Goal: Transaction & Acquisition: Purchase product/service

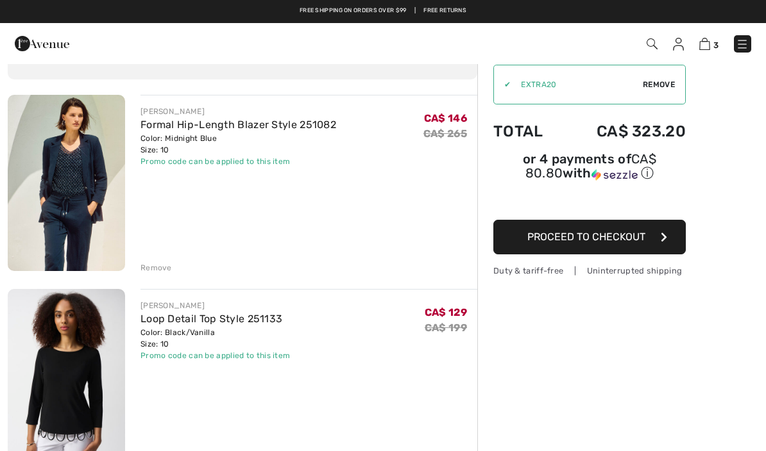
scroll to position [74, 0]
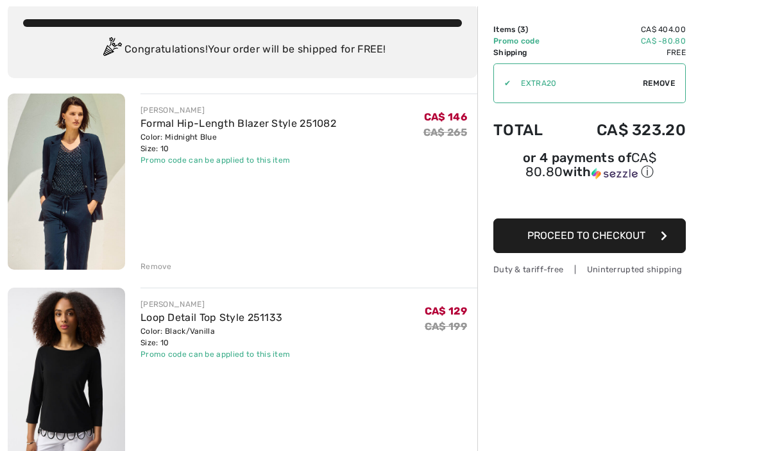
click at [83, 175] on img at bounding box center [66, 182] width 117 height 176
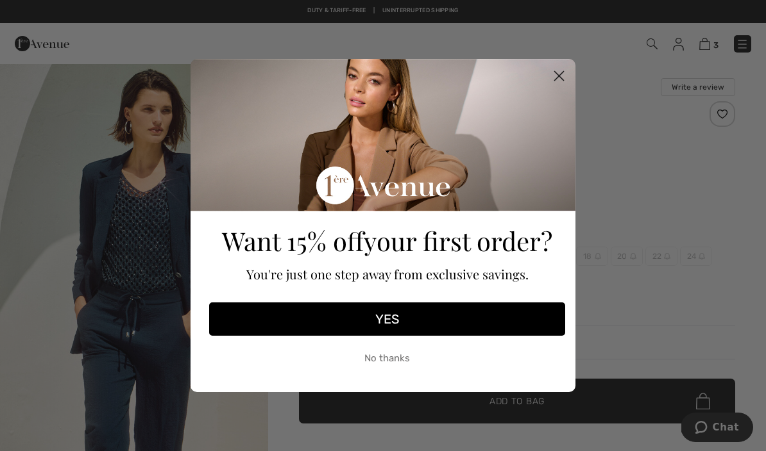
click at [562, 70] on circle "Close dialog" at bounding box center [558, 75] width 21 height 21
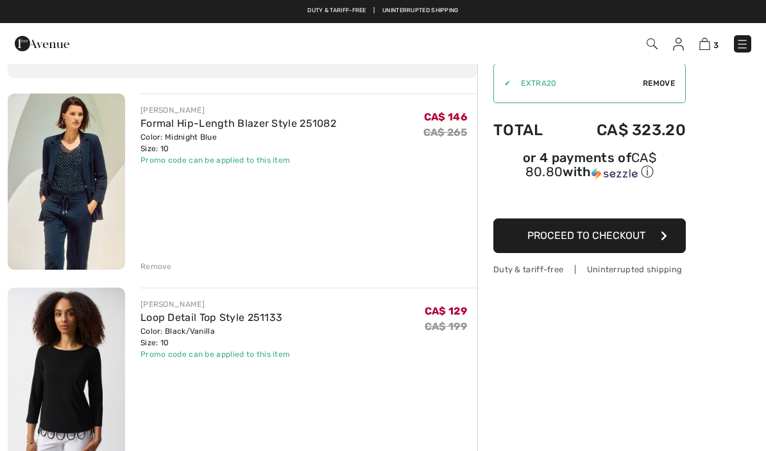
click at [70, 378] on img at bounding box center [66, 376] width 117 height 176
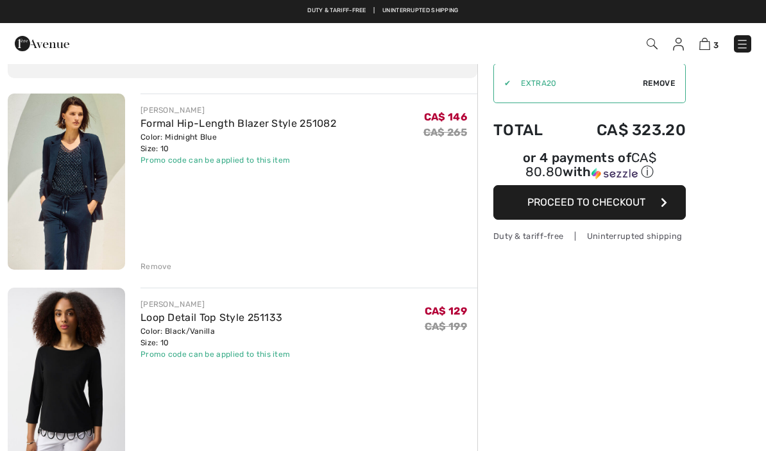
click at [81, 172] on img at bounding box center [66, 182] width 117 height 176
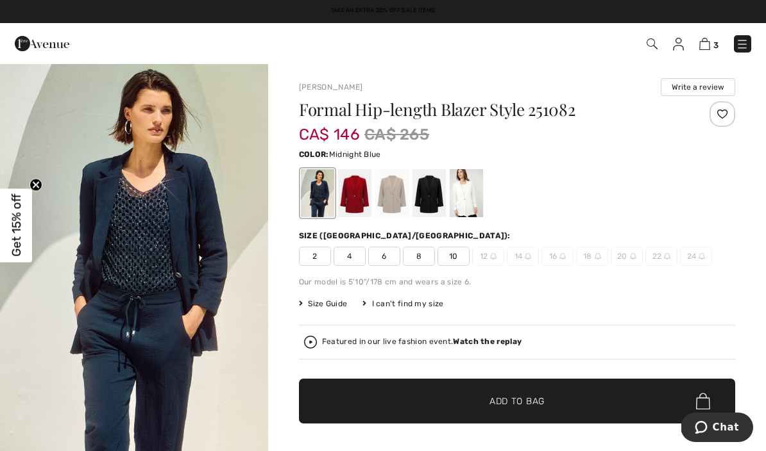
click at [360, 188] on div at bounding box center [354, 193] width 33 height 48
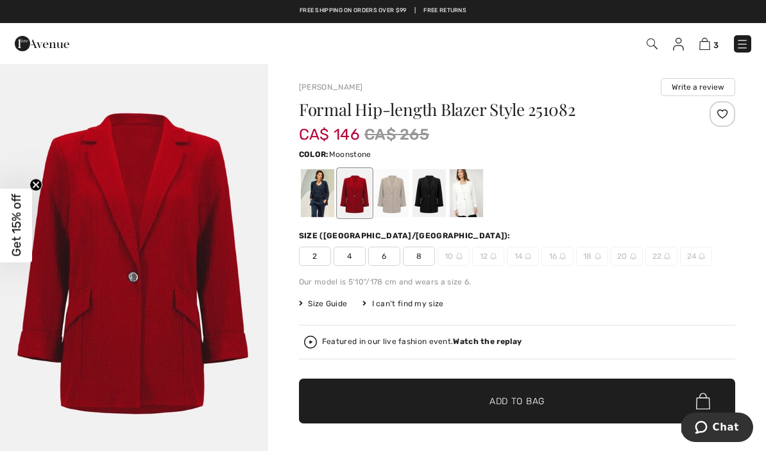
click at [394, 196] on div at bounding box center [391, 193] width 33 height 48
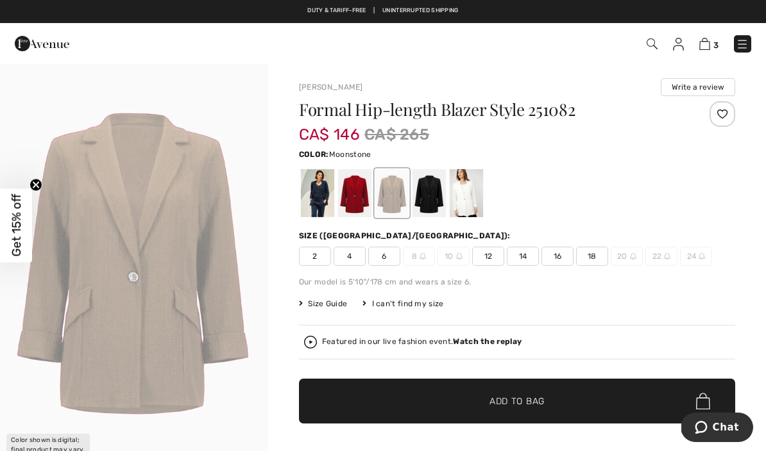
click at [319, 196] on div at bounding box center [317, 193] width 33 height 48
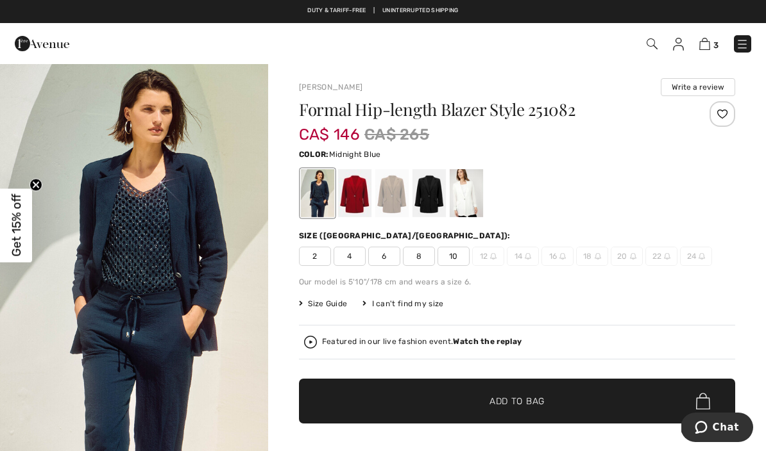
click at [431, 194] on div at bounding box center [428, 193] width 33 height 48
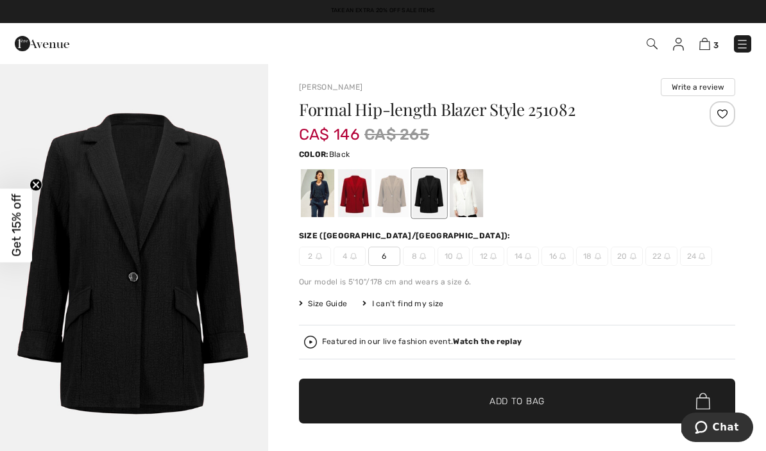
click at [466, 197] on div at bounding box center [465, 193] width 33 height 48
click at [466, 202] on div at bounding box center [465, 193] width 33 height 48
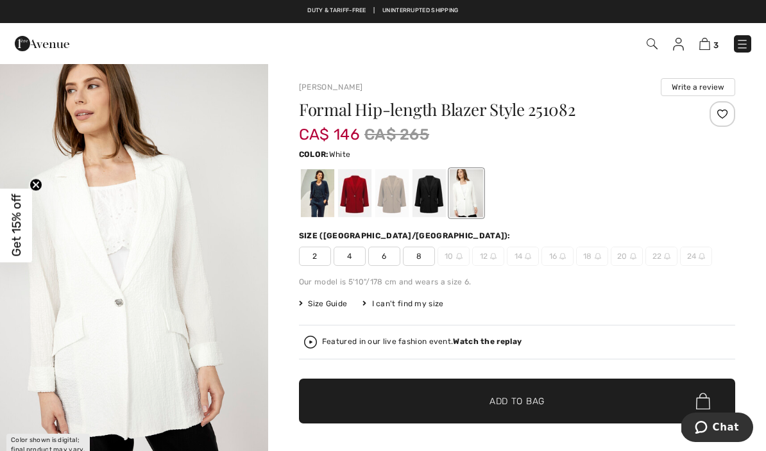
click at [314, 196] on div at bounding box center [317, 193] width 33 height 48
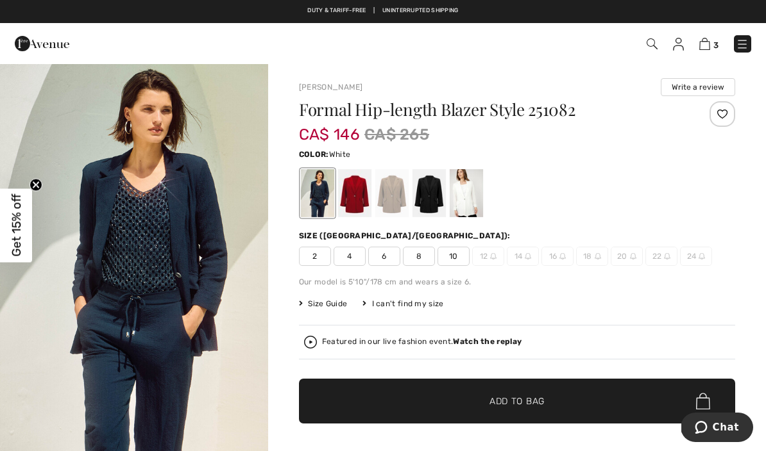
click at [466, 206] on div at bounding box center [465, 193] width 33 height 48
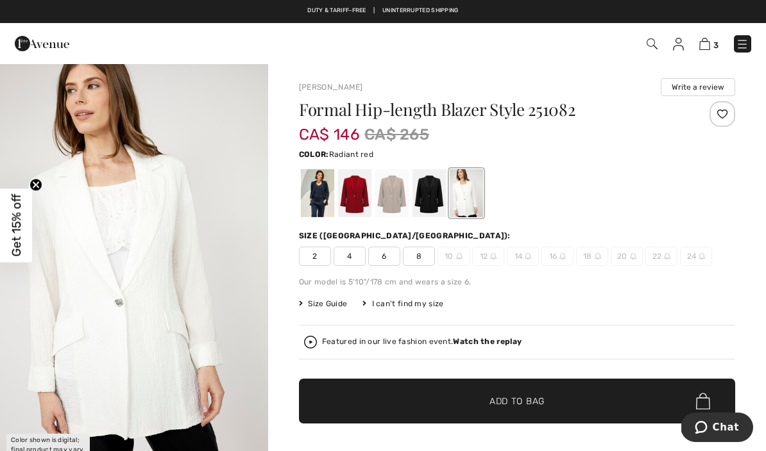
click at [356, 199] on div at bounding box center [354, 193] width 33 height 48
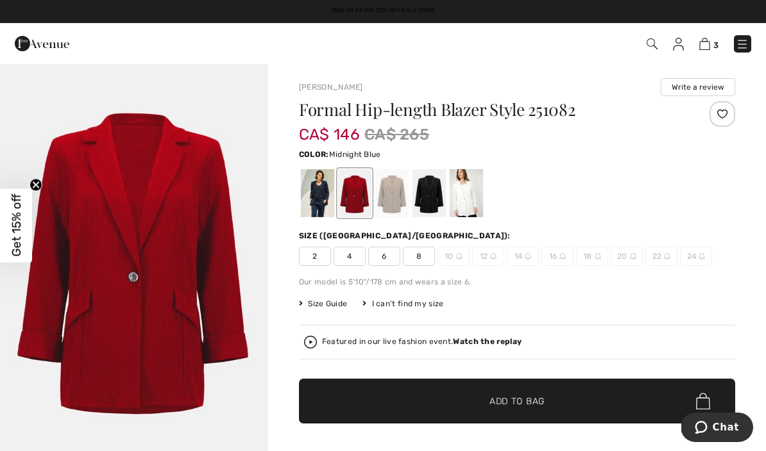
click at [315, 192] on div at bounding box center [317, 193] width 33 height 48
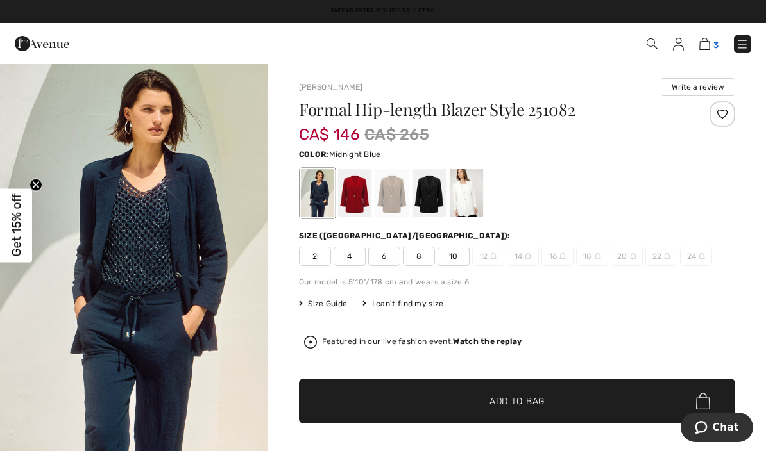
click at [709, 43] on img at bounding box center [704, 44] width 11 height 12
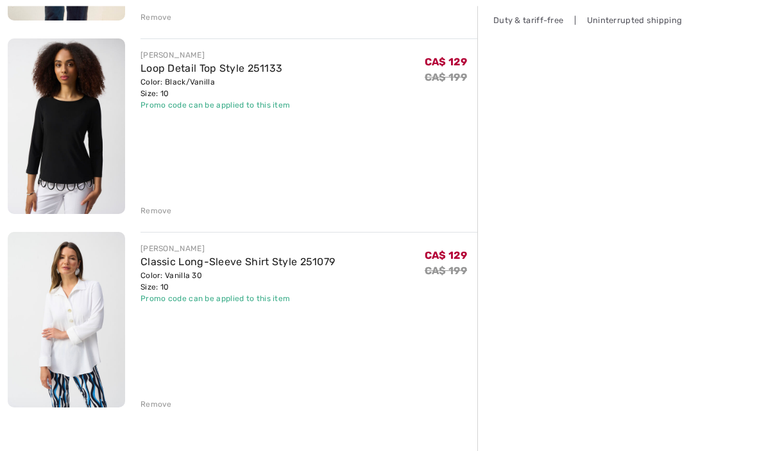
scroll to position [324, 0]
click at [62, 317] on img at bounding box center [66, 319] width 117 height 176
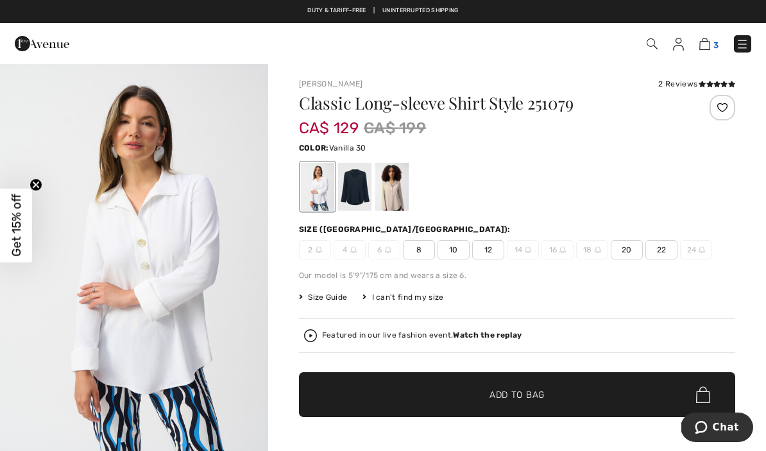
click at [709, 50] on img at bounding box center [704, 44] width 11 height 12
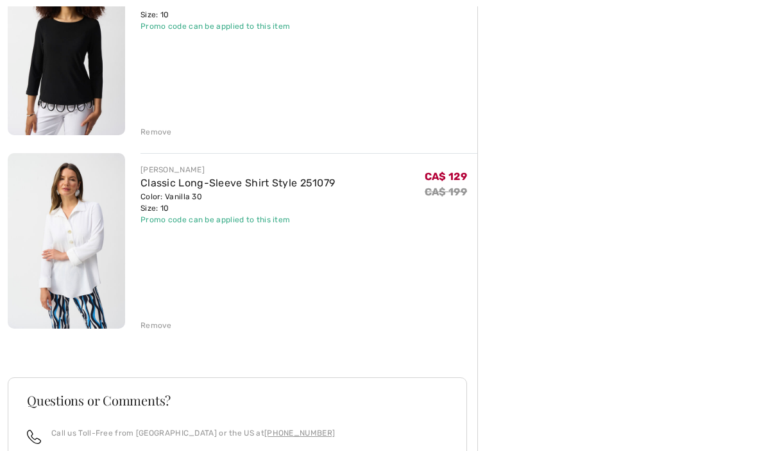
scroll to position [414, 0]
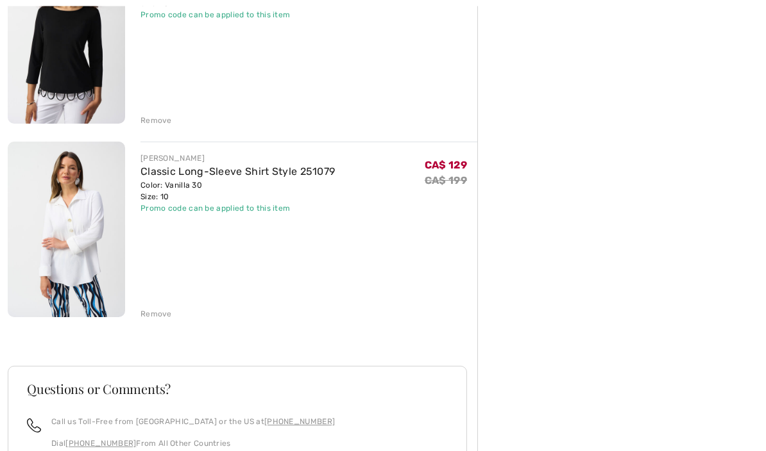
click at [72, 259] on img at bounding box center [66, 230] width 117 height 176
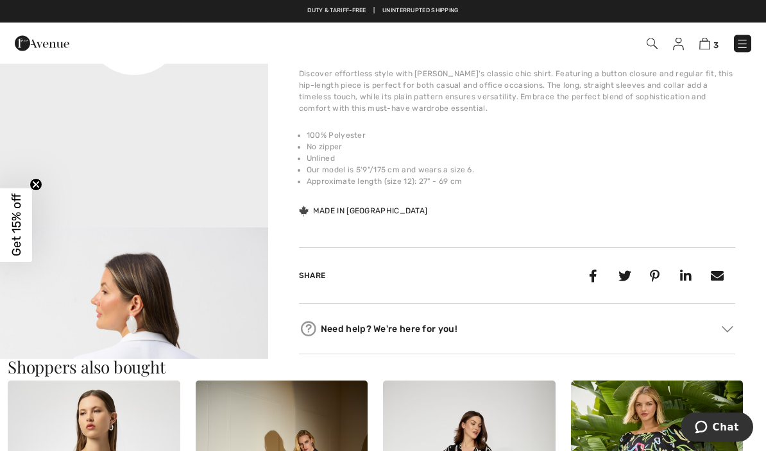
scroll to position [449, 0]
